Goal: Check status: Check status

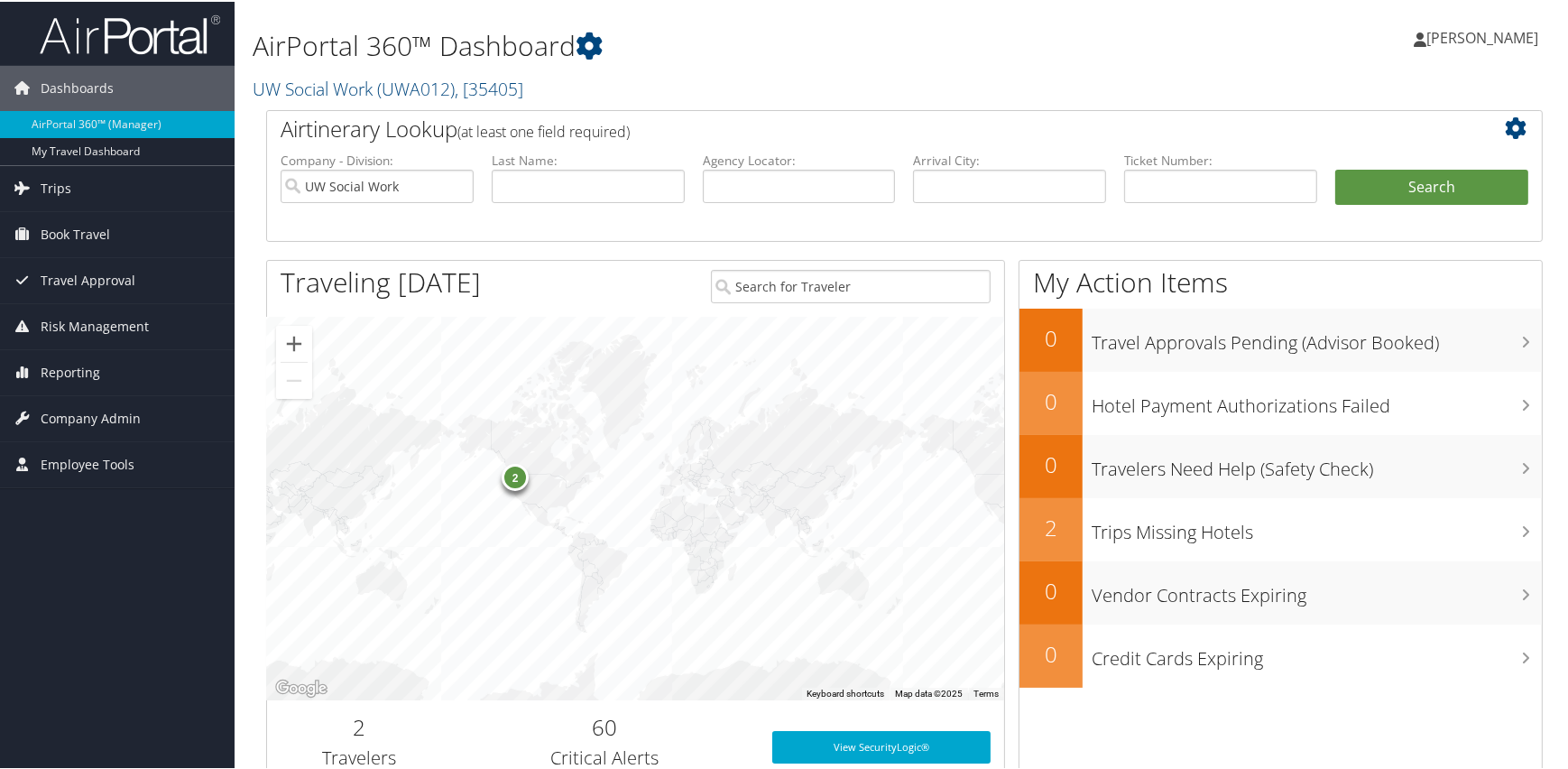
click at [857, 39] on h1 "AirPortal 360™ Dashboard" at bounding box center [687, 44] width 868 height 38
click at [514, 182] on input "text" at bounding box center [588, 185] width 193 height 34
type input "[PERSON_NAME]"
click at [1335, 168] on button "Search" at bounding box center [1432, 186] width 193 height 36
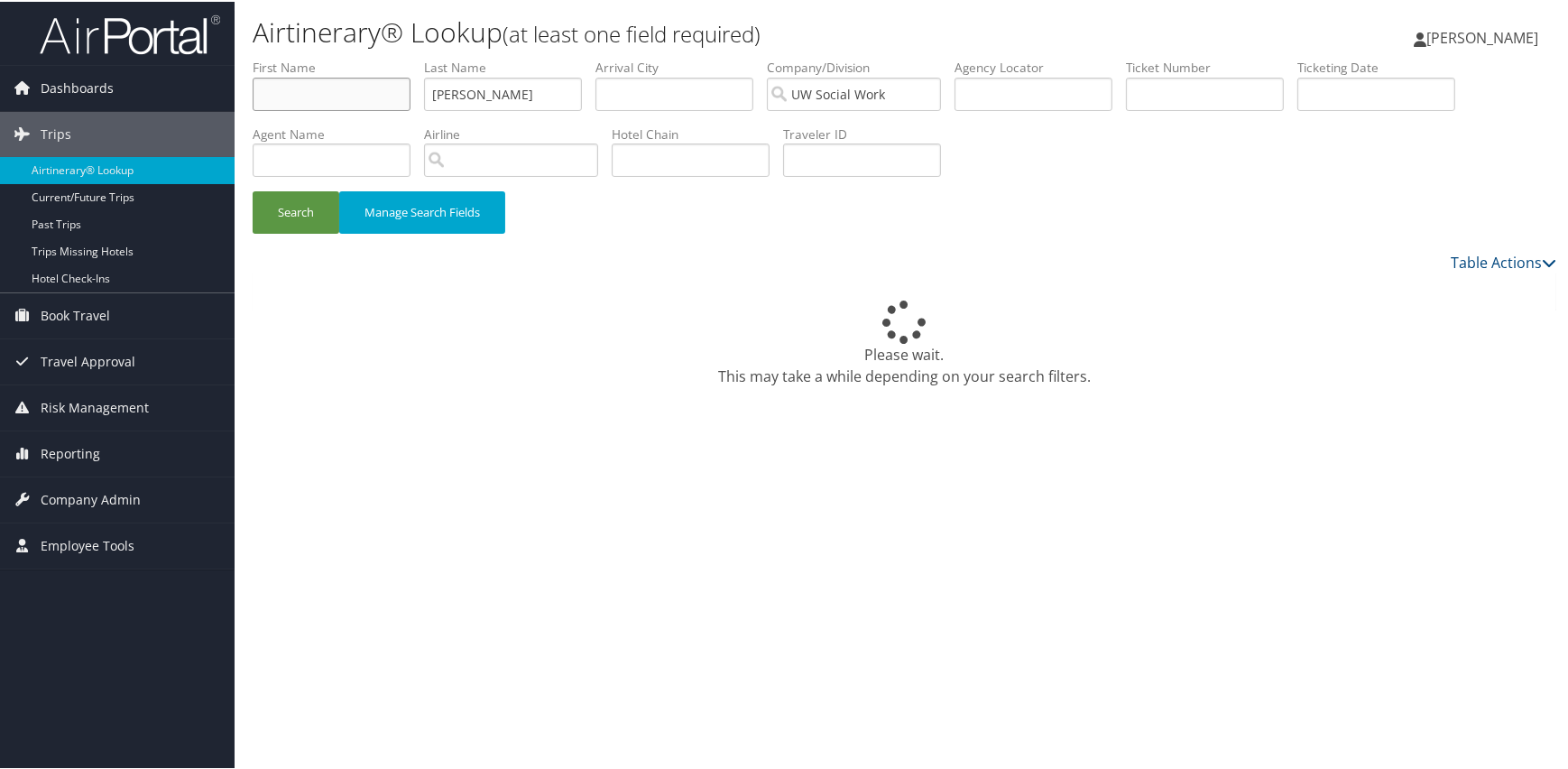
click at [282, 79] on input "text" at bounding box center [331, 92] width 158 height 34
click at [252, 190] on button "Search" at bounding box center [295, 211] width 86 height 43
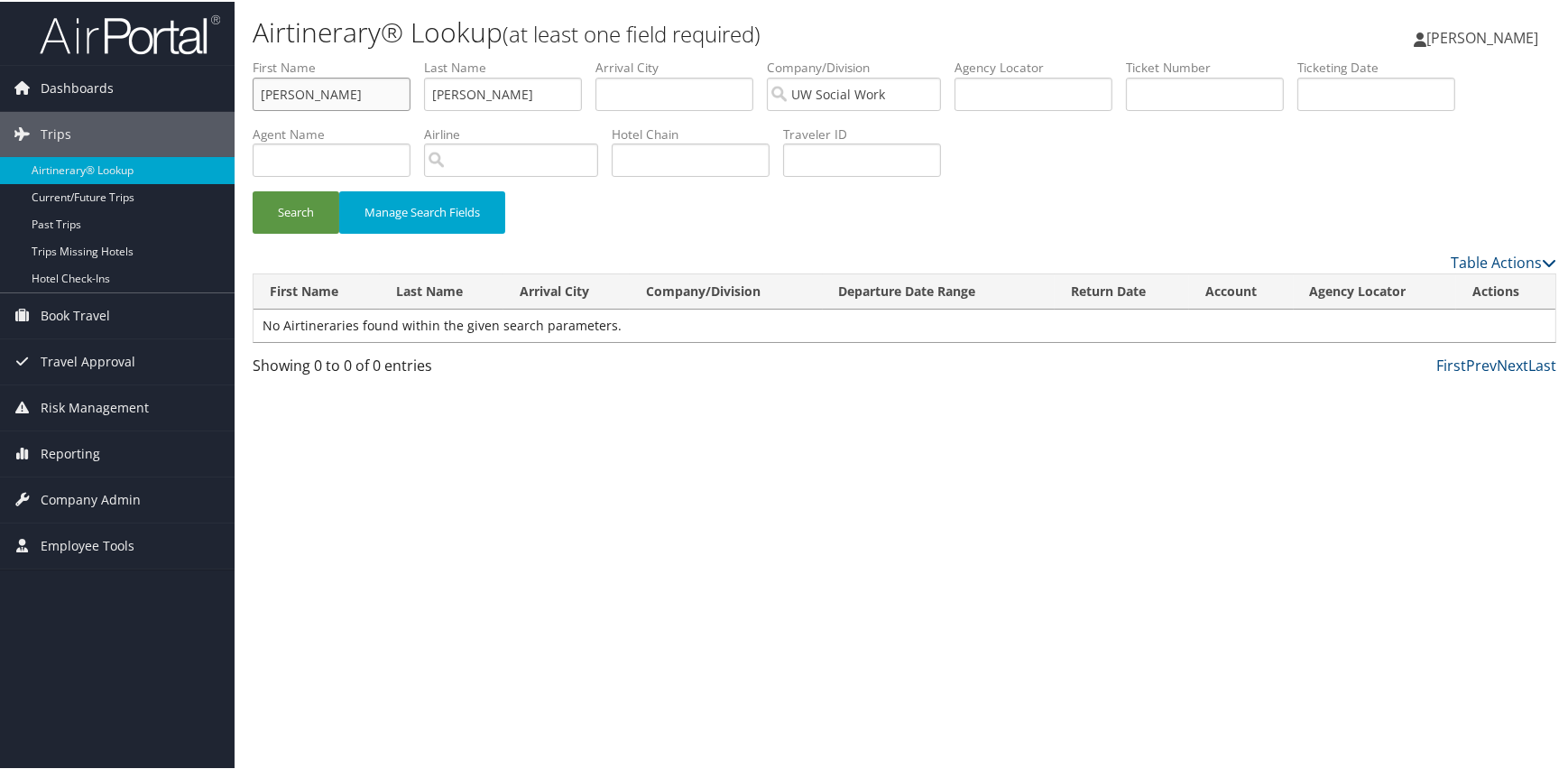
click at [265, 90] on input "[PERSON_NAME]" at bounding box center [331, 92] width 158 height 34
type input "[PERSON_NAME]"
click at [437, 90] on input "[PERSON_NAME]" at bounding box center [503, 92] width 158 height 34
type input "[PERSON_NAME]"
click at [252, 190] on button "Search" at bounding box center [295, 211] width 86 height 43
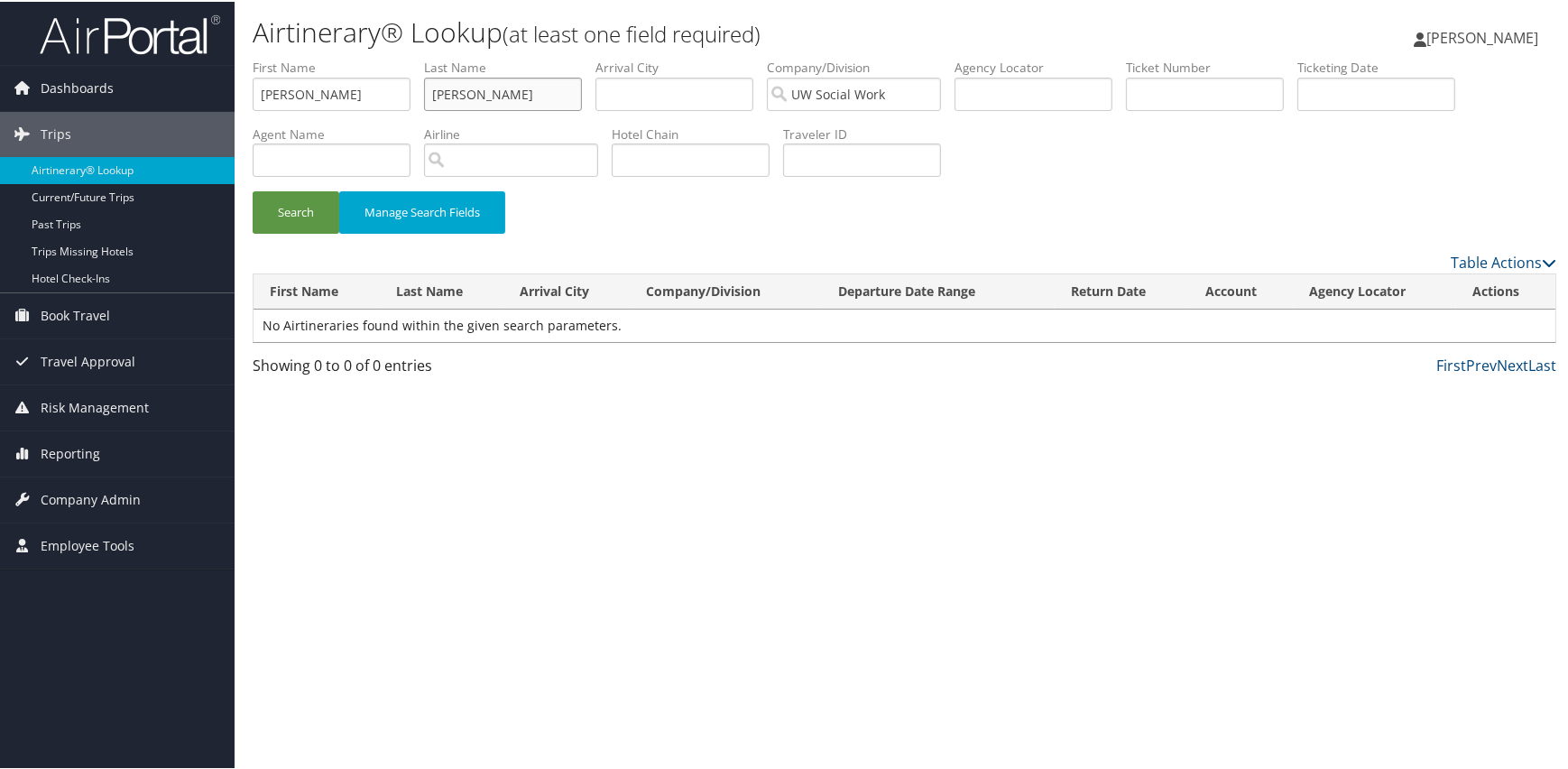
click at [252, 190] on button "Search" at bounding box center [295, 211] width 86 height 43
click at [506, 456] on div "Airtinerary® Lookup (at least one field required) [PERSON_NAME] [PERSON_NAME] M…" at bounding box center [904, 384] width 1339 height 769
